Goal: Task Accomplishment & Management: Use online tool/utility

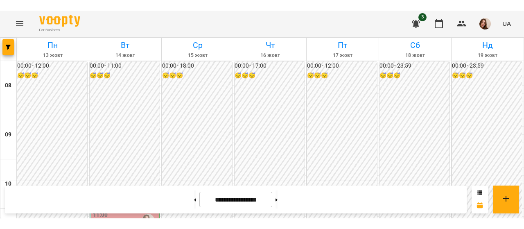
scroll to position [485, 0]
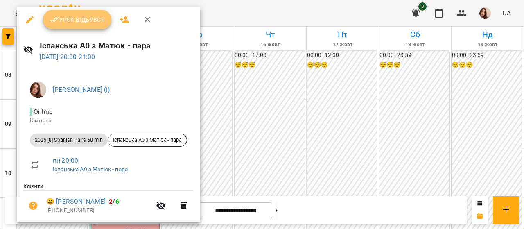
click at [86, 22] on span "Урок відбувся" at bounding box center [78, 20] width 56 height 10
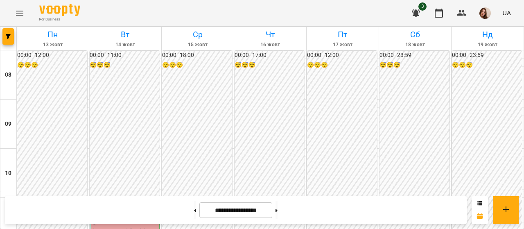
scroll to position [480, 0]
click at [484, 17] on img "button" at bounding box center [485, 12] width 11 height 11
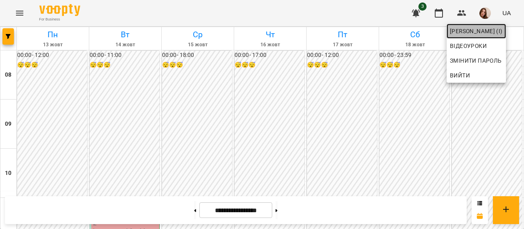
click at [484, 30] on span "[PERSON_NAME] (і)" at bounding box center [476, 31] width 53 height 10
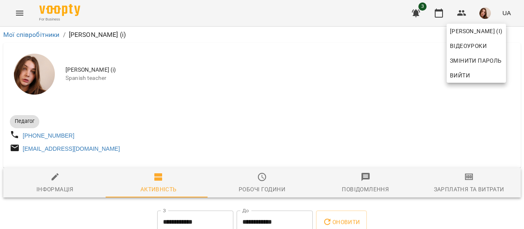
click at [461, 179] on div at bounding box center [262, 114] width 524 height 229
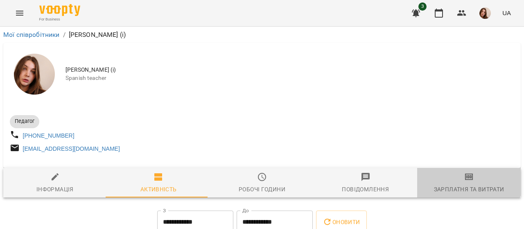
click at [465, 179] on icon "button" at bounding box center [470, 177] width 10 height 10
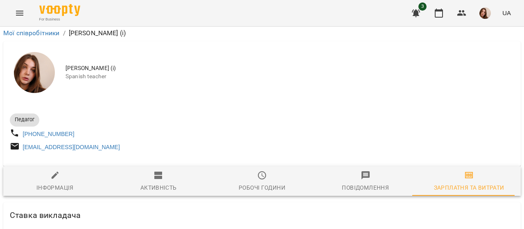
scroll to position [2190, 0]
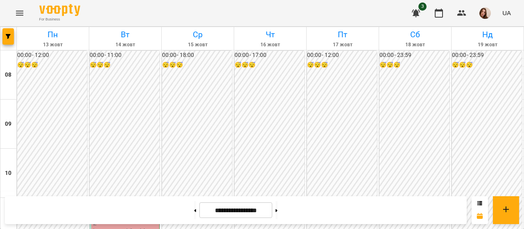
scroll to position [536, 0]
